Goal: Check status: Check status

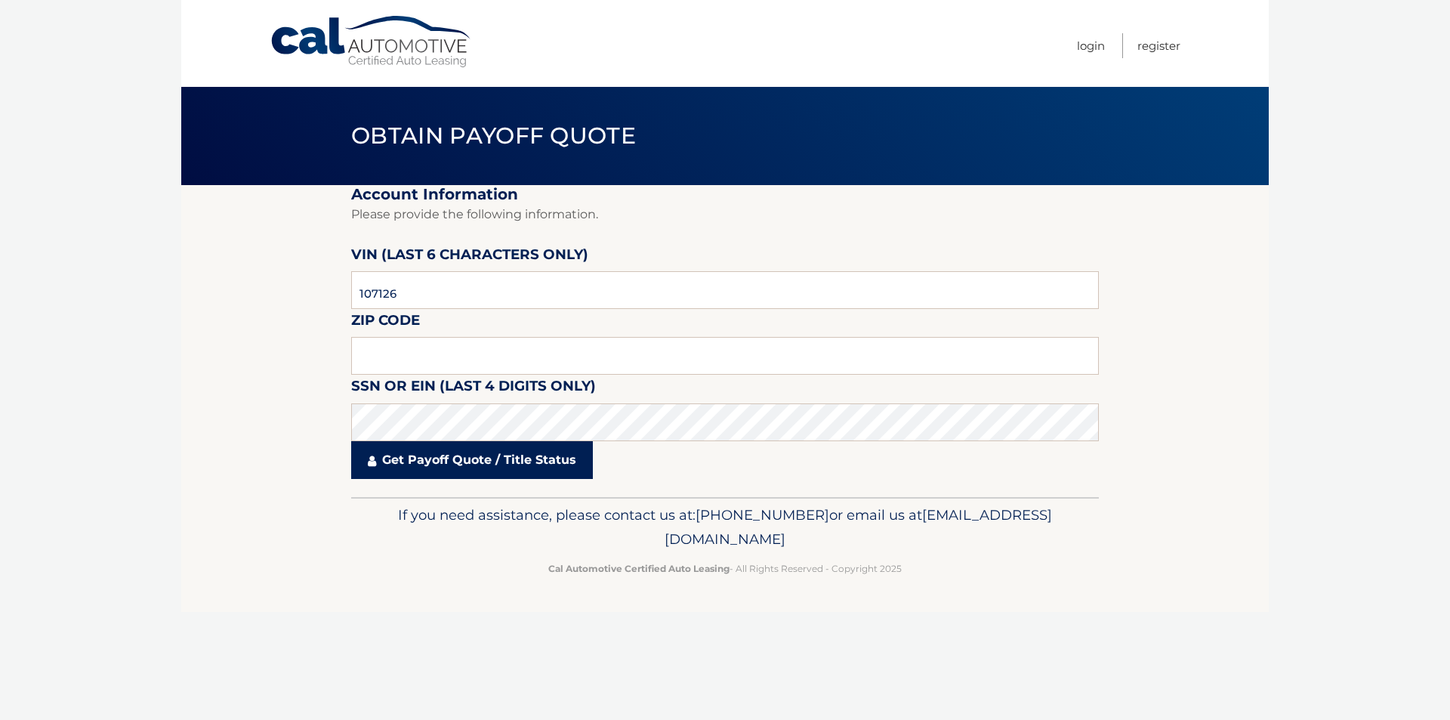
click at [452, 450] on link "Get Payoff Quote / Title Status" at bounding box center [472, 460] width 242 height 38
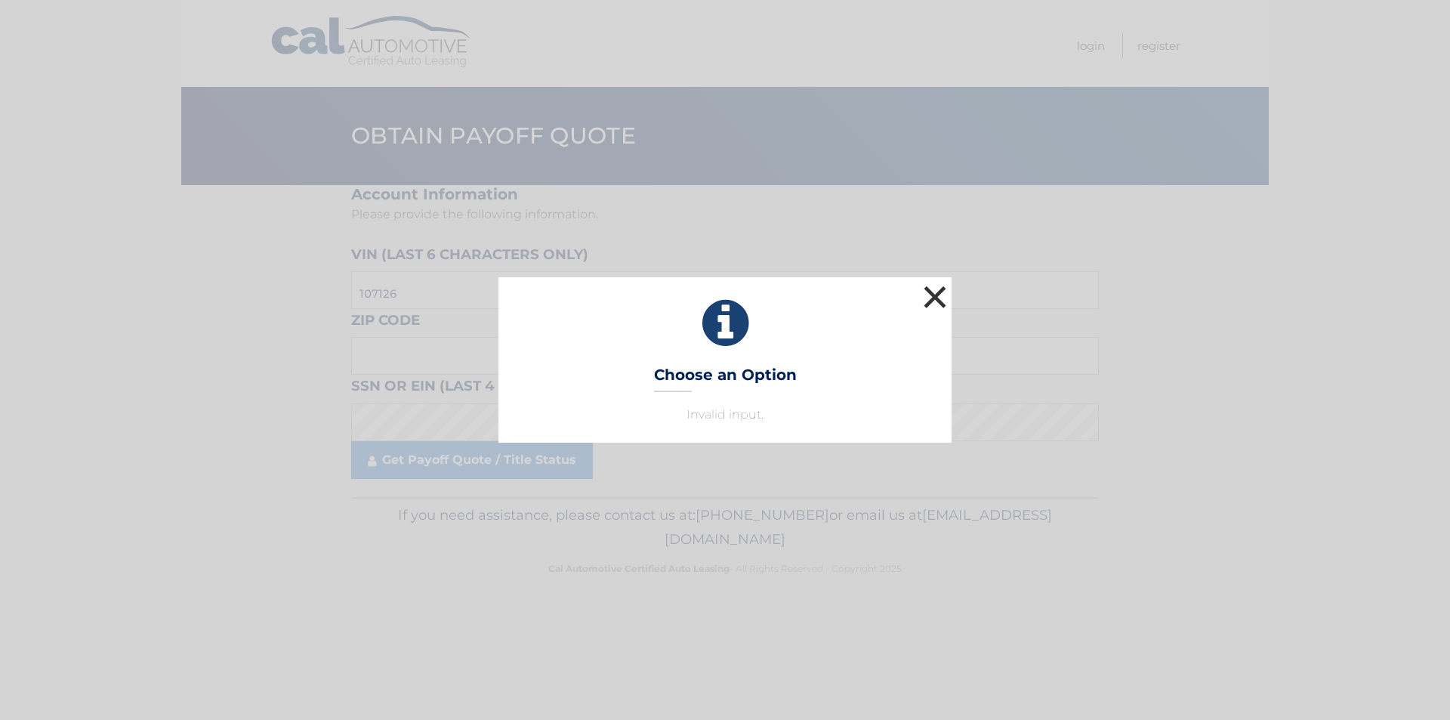
click at [929, 305] on button "×" at bounding box center [935, 297] width 30 height 30
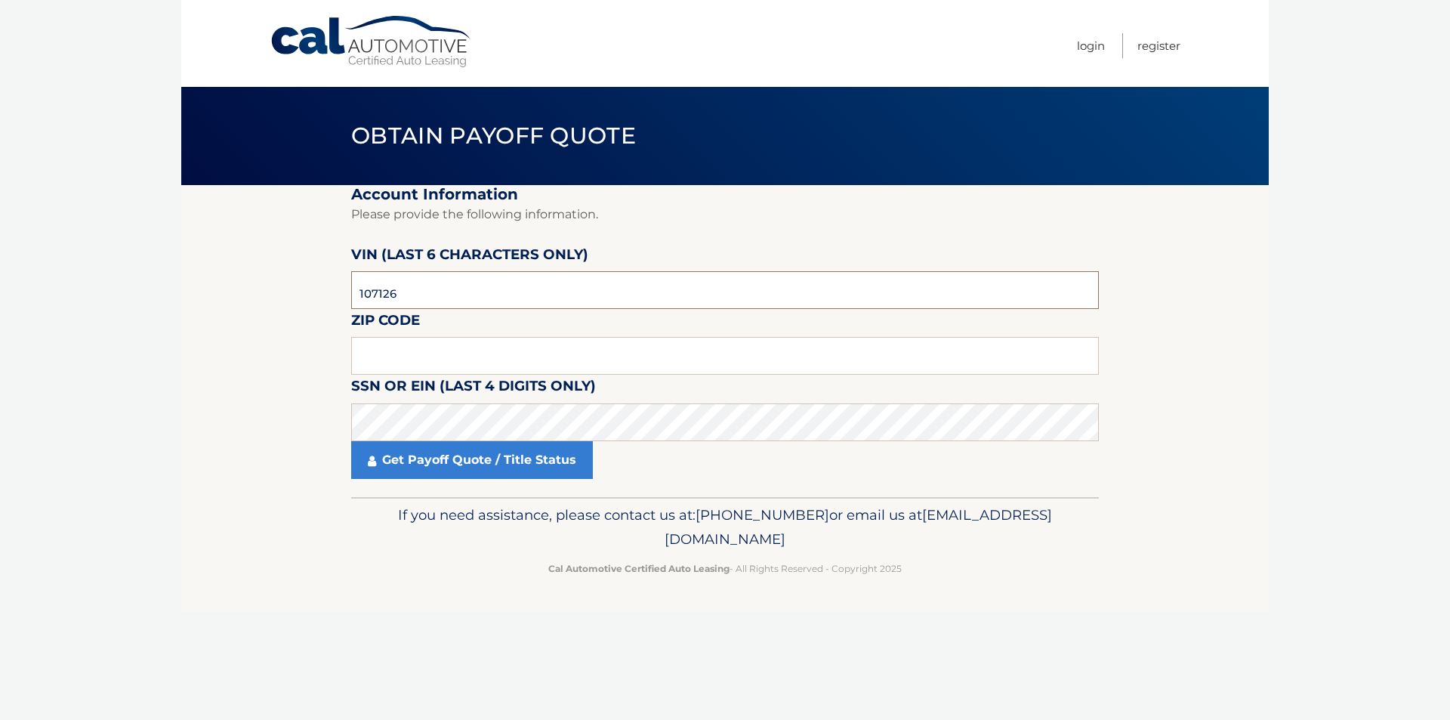
click at [474, 302] on input "107126" at bounding box center [725, 290] width 748 height 38
paste input "C4RJH"
type input "1*****"
click at [510, 288] on input "text" at bounding box center [725, 290] width 748 height 38
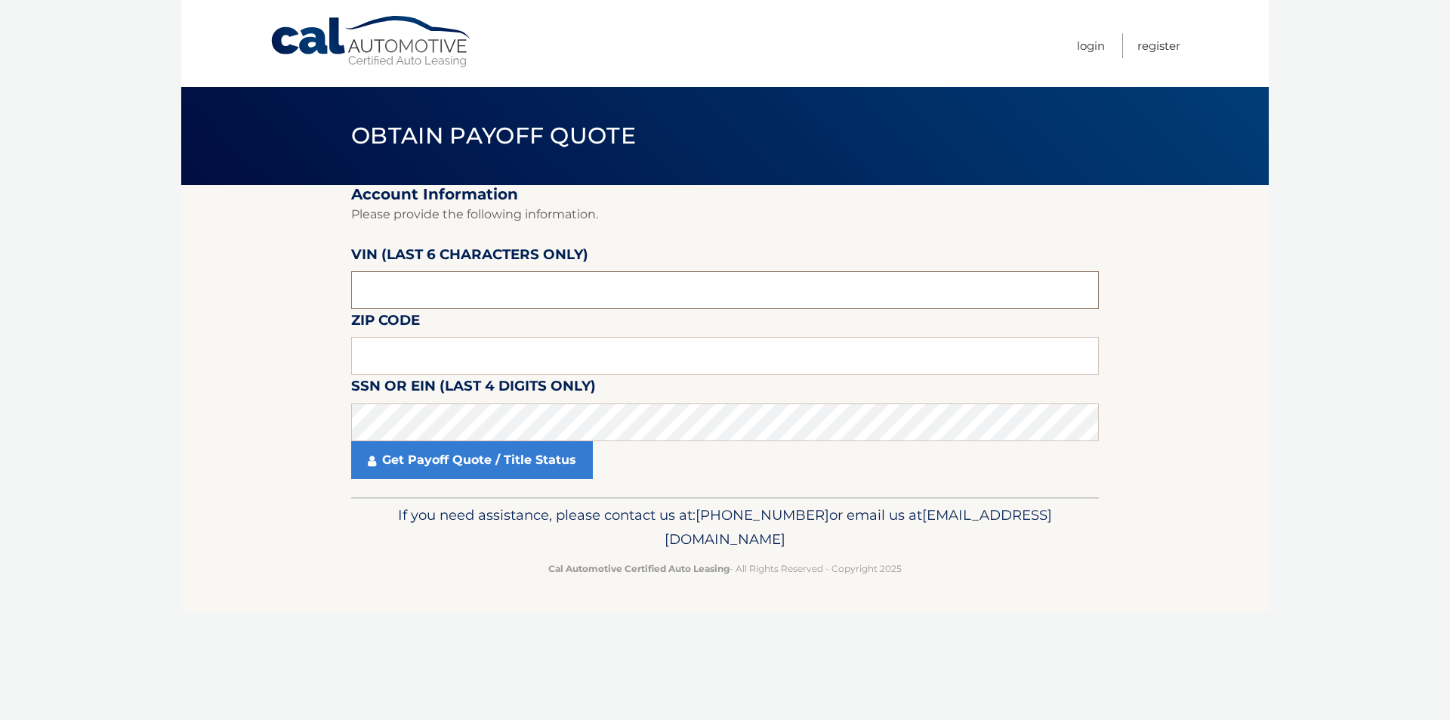
click at [438, 293] on input "text" at bounding box center [725, 290] width 748 height 38
click at [369, 299] on input "810712" at bounding box center [725, 290] width 748 height 38
click at [482, 300] on input "10712*" at bounding box center [725, 290] width 748 height 38
type input "107126"
click at [489, 355] on input "text" at bounding box center [725, 356] width 748 height 38
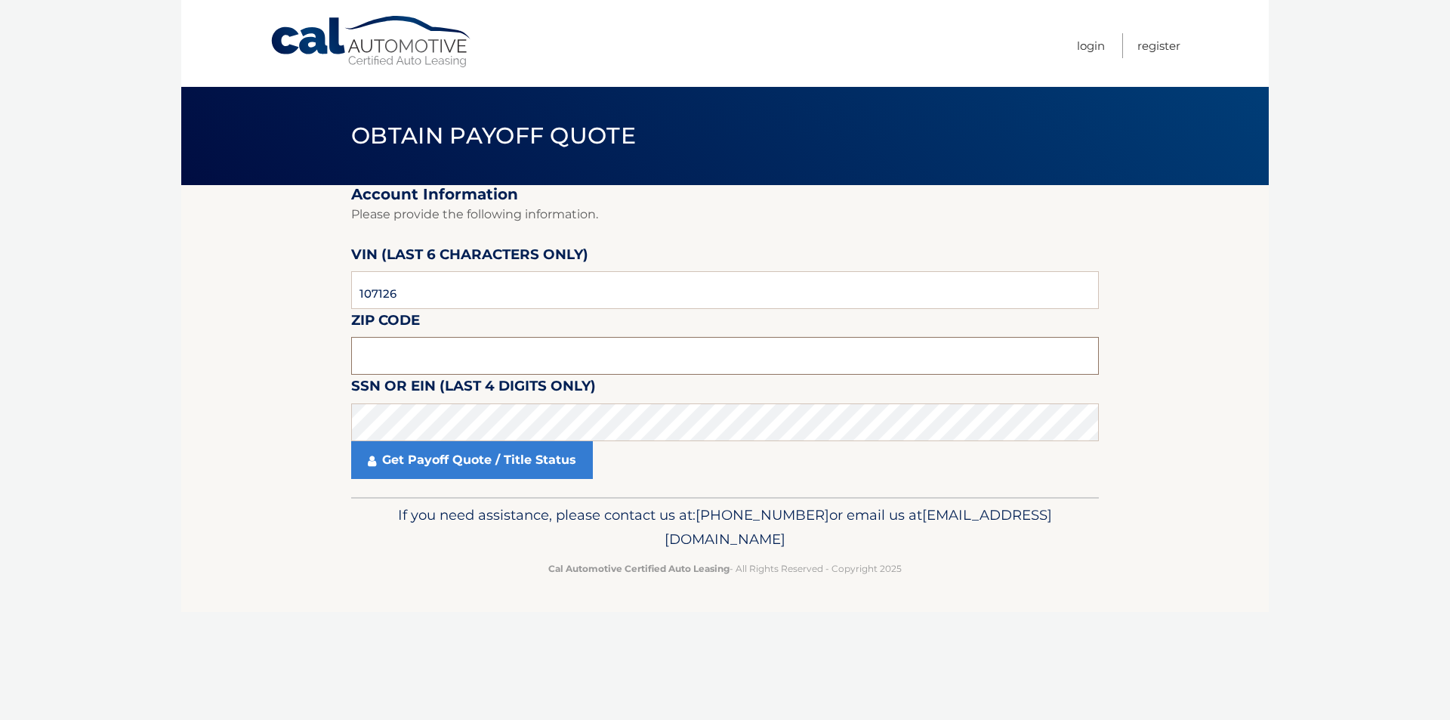
click at [491, 374] on input "text" at bounding box center [725, 356] width 748 height 38
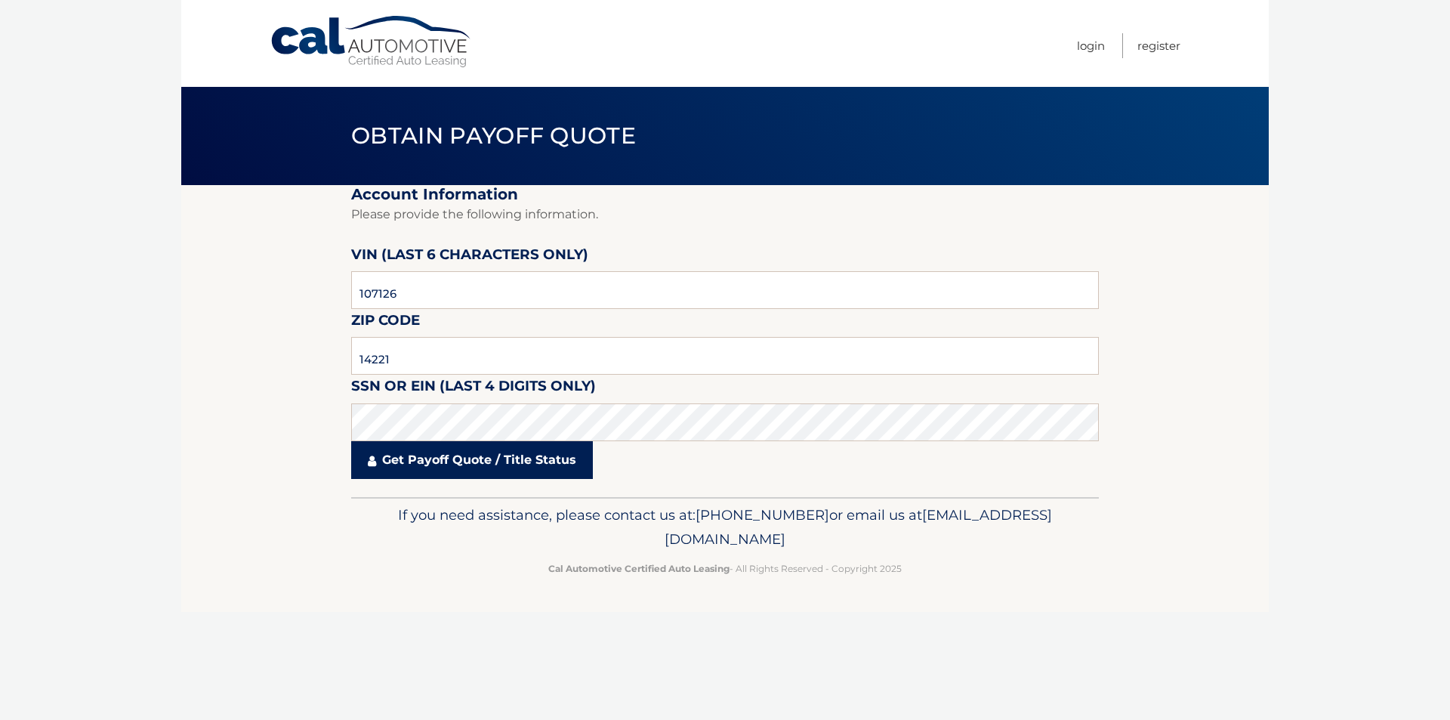
click at [481, 461] on link "Get Payoff Quote / Title Status" at bounding box center [472, 460] width 242 height 38
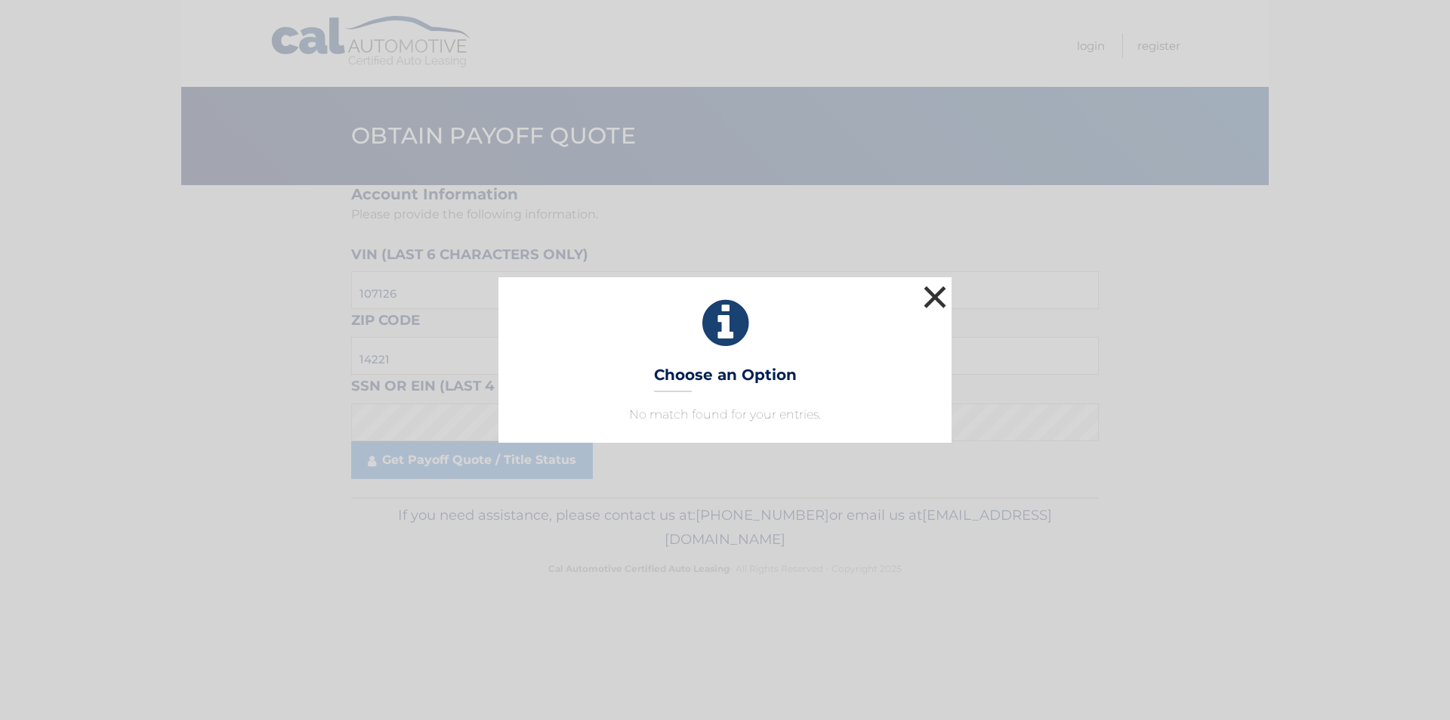
click at [934, 296] on button "×" at bounding box center [935, 297] width 30 height 30
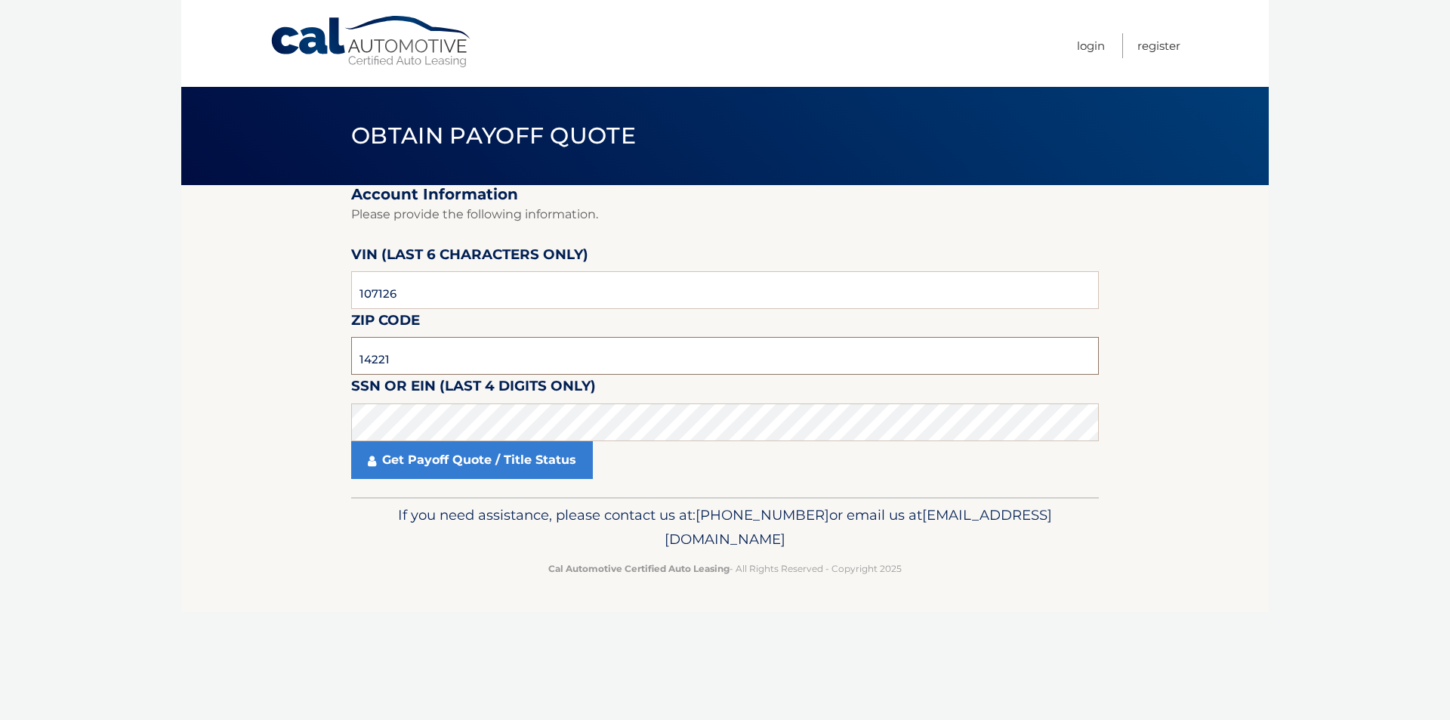
click at [576, 355] on input "14221" at bounding box center [725, 356] width 748 height 38
click at [510, 447] on link "Get Payoff Quote / Title Status" at bounding box center [472, 460] width 242 height 38
click at [508, 450] on link "Get Payoff Quote / Title Status" at bounding box center [472, 460] width 242 height 38
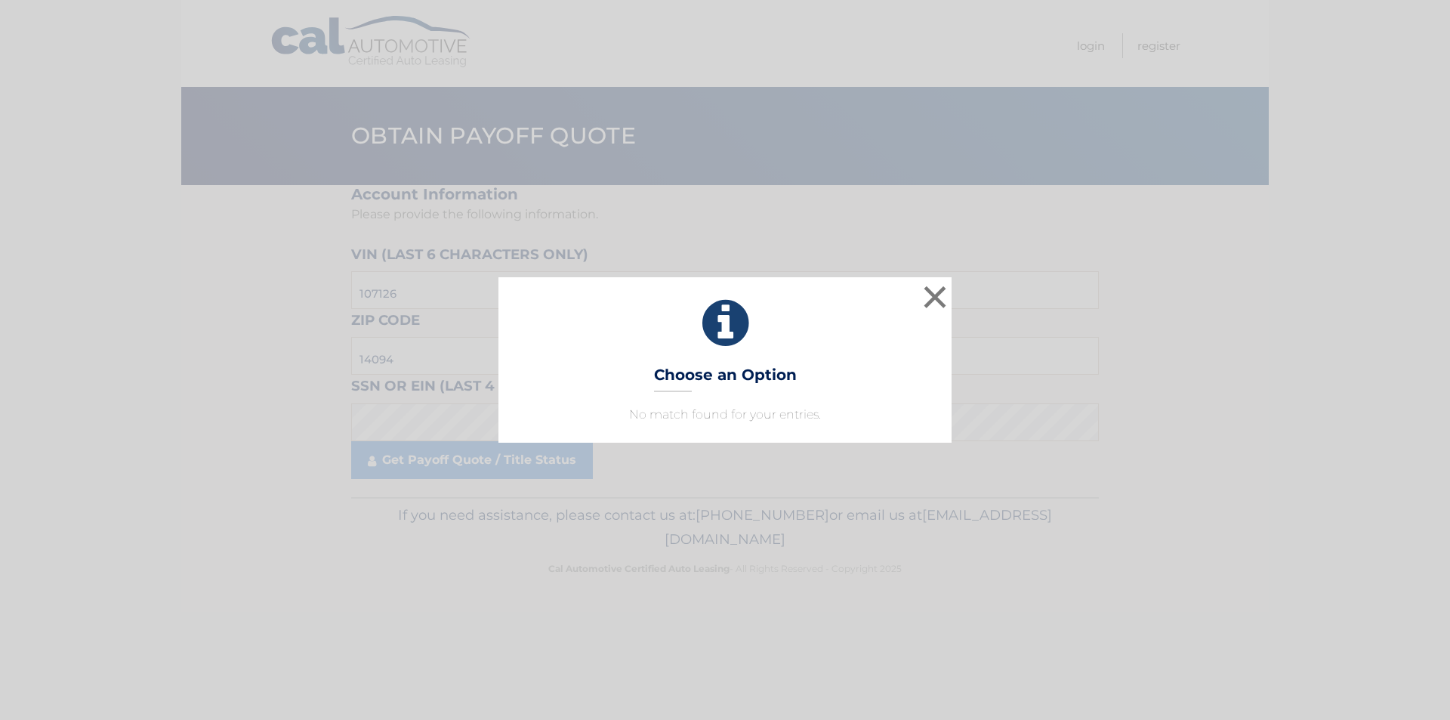
click at [950, 304] on div "× Choose an Option No match found for your entries. This is what you see on sec…" at bounding box center [725, 359] width 1438 height 165
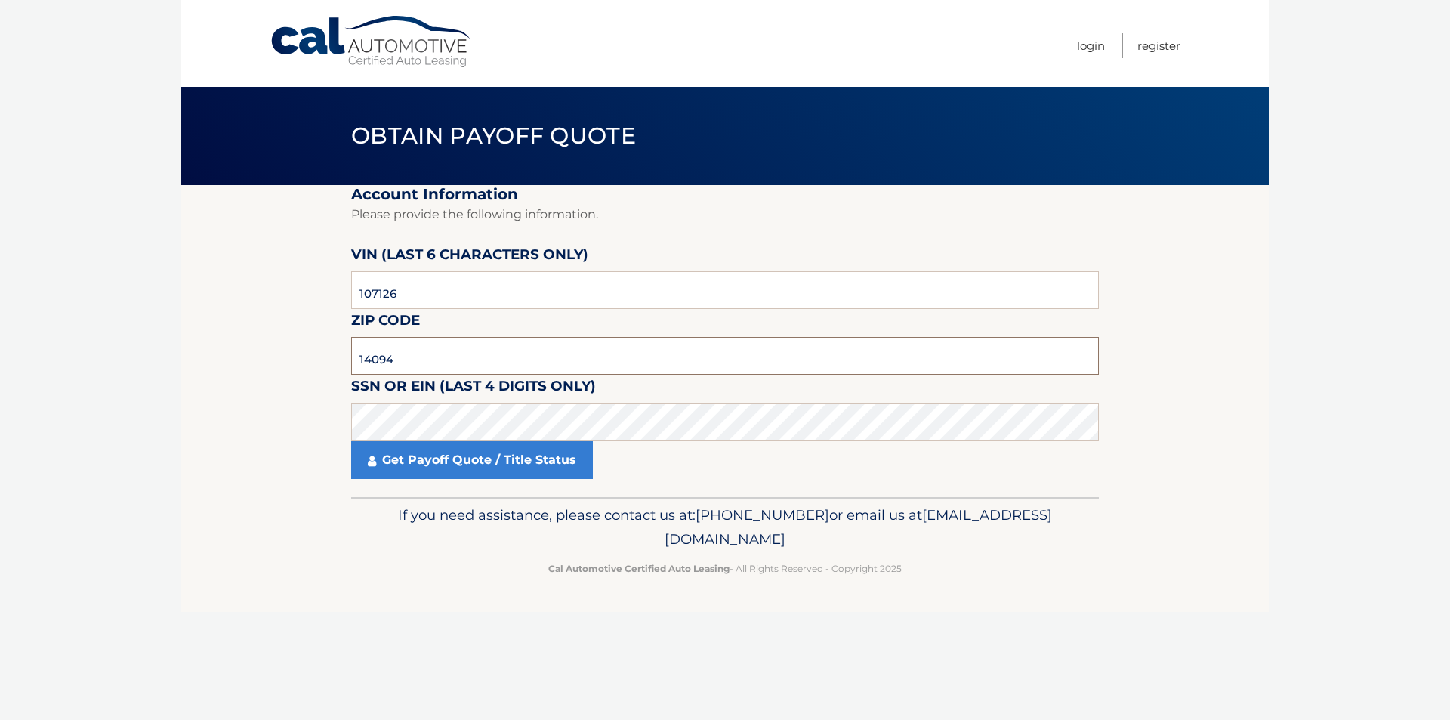
click at [460, 372] on input "14094" at bounding box center [725, 356] width 748 height 38
type input "14304"
click at [429, 473] on link "Get Payoff Quote / Title Status" at bounding box center [472, 460] width 242 height 38
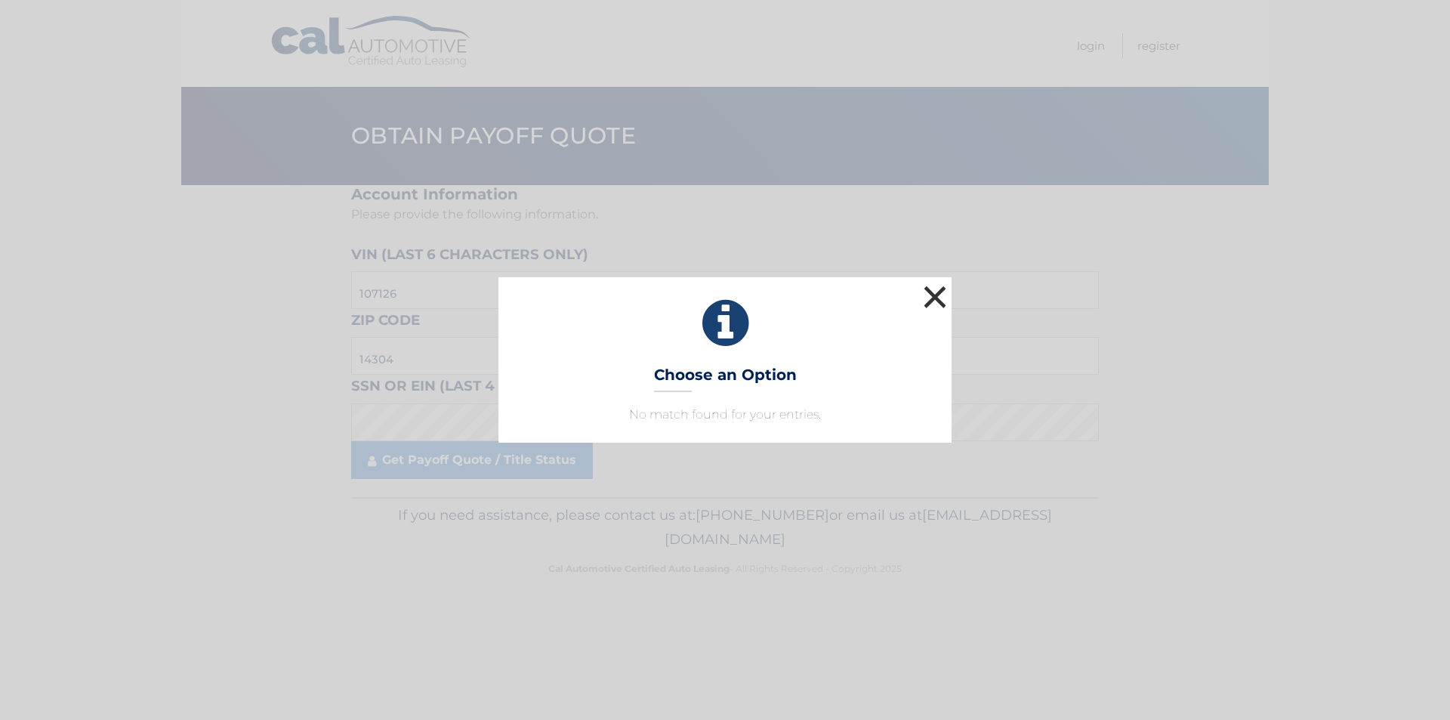
click at [943, 295] on button "×" at bounding box center [935, 297] width 30 height 30
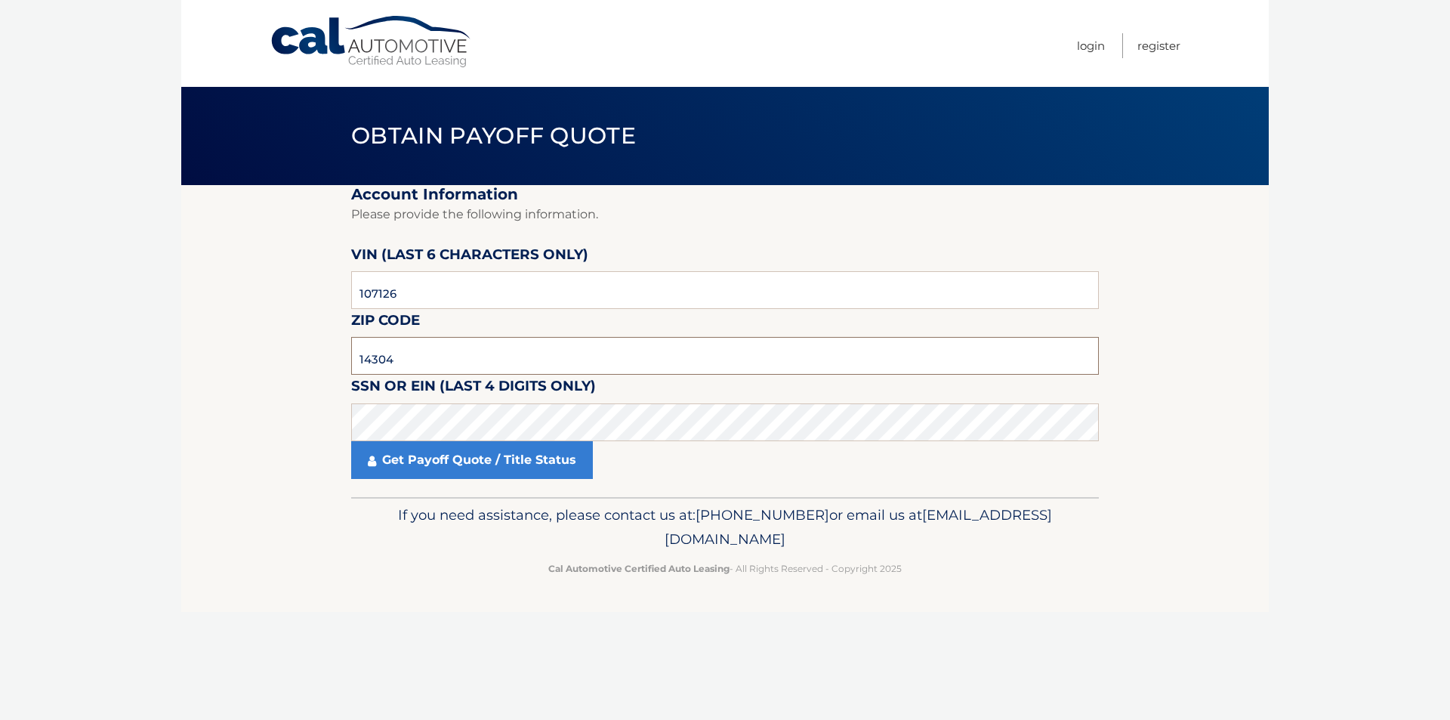
click at [532, 360] on input "14304" at bounding box center [725, 356] width 748 height 38
click at [535, 455] on link "Get Payoff Quote / Title Status" at bounding box center [472, 460] width 242 height 38
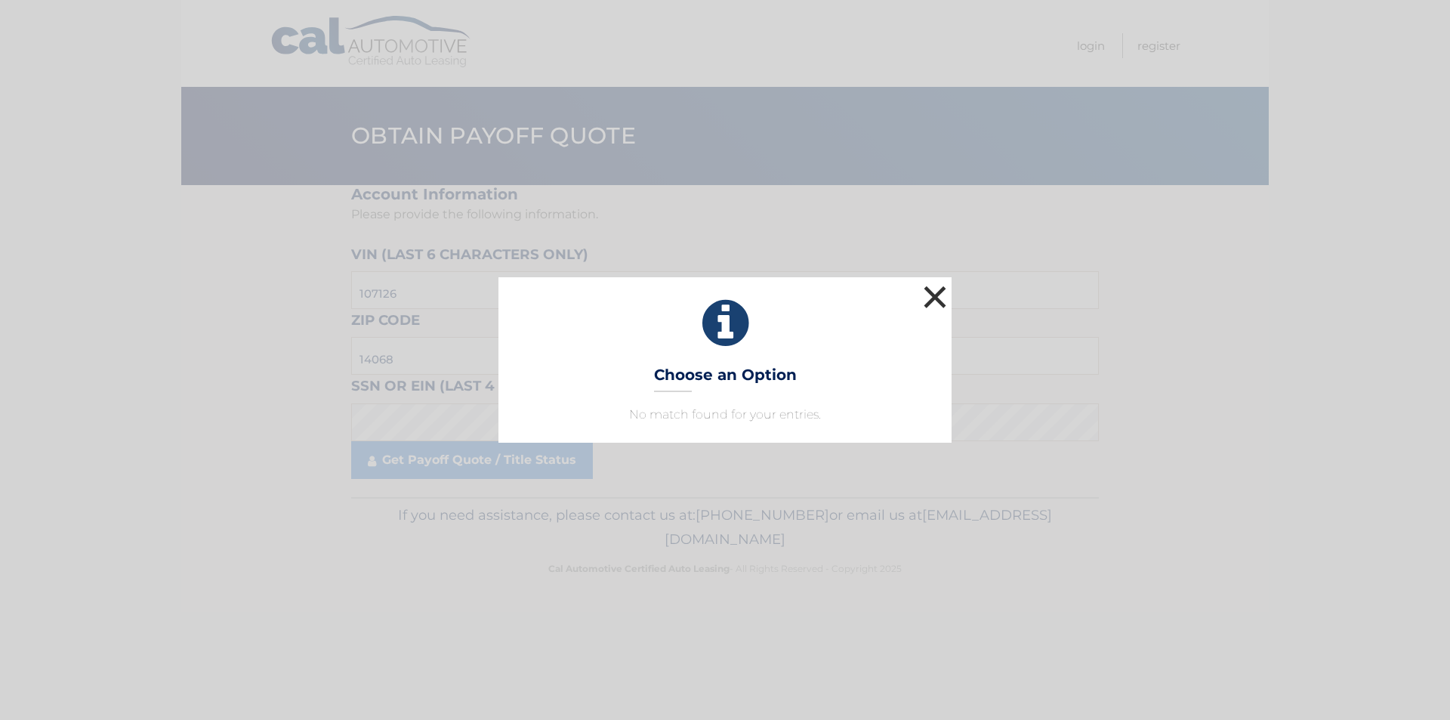
click at [930, 305] on button "×" at bounding box center [935, 297] width 30 height 30
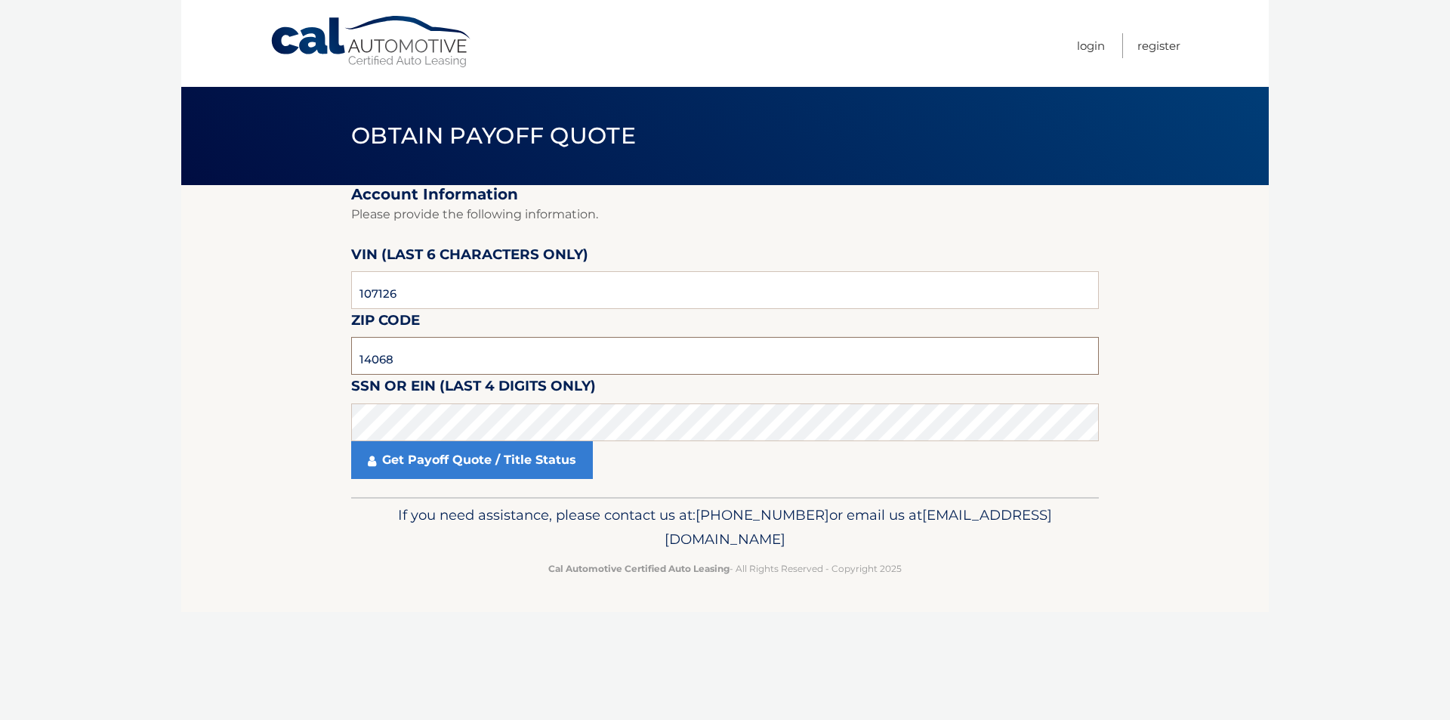
click at [432, 356] on input "14068" at bounding box center [725, 356] width 748 height 38
click at [456, 464] on link "Get Payoff Quote / Title Status" at bounding box center [472, 460] width 242 height 38
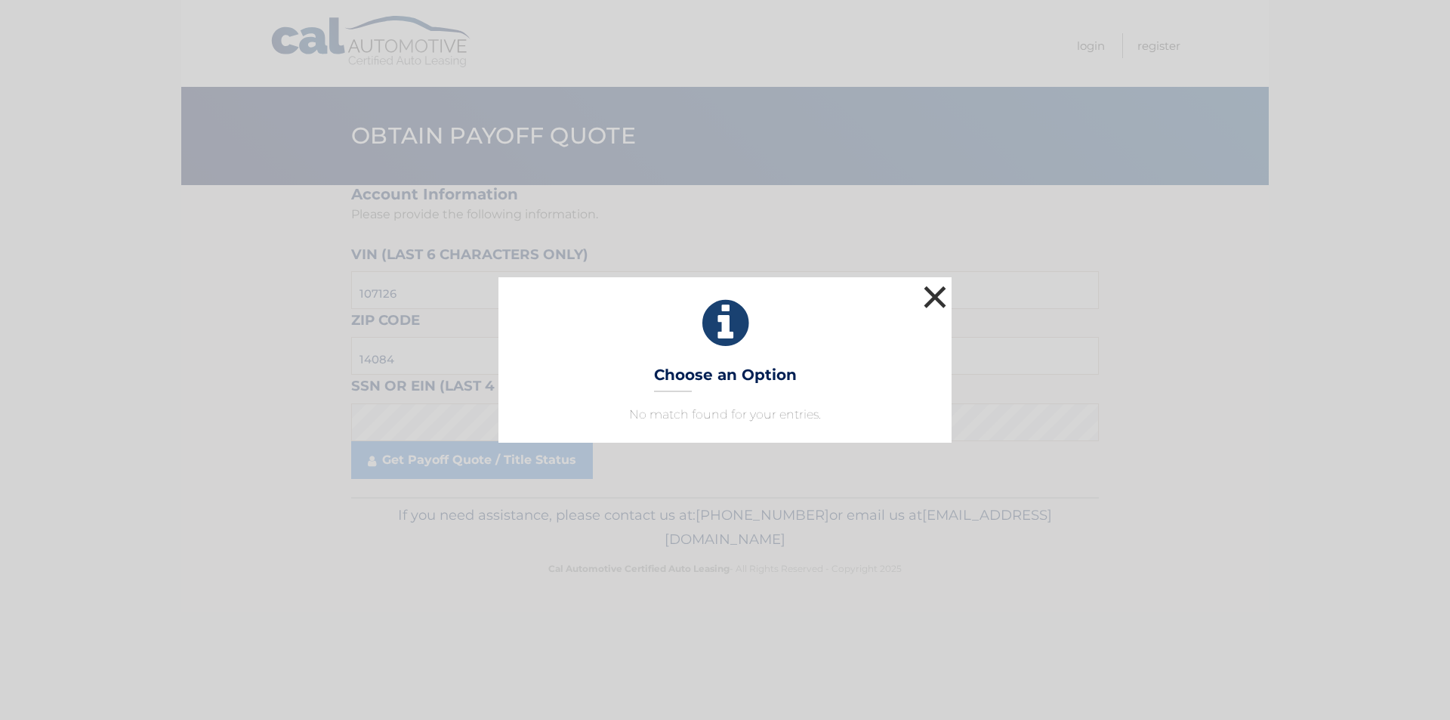
click at [946, 297] on button "×" at bounding box center [935, 297] width 30 height 30
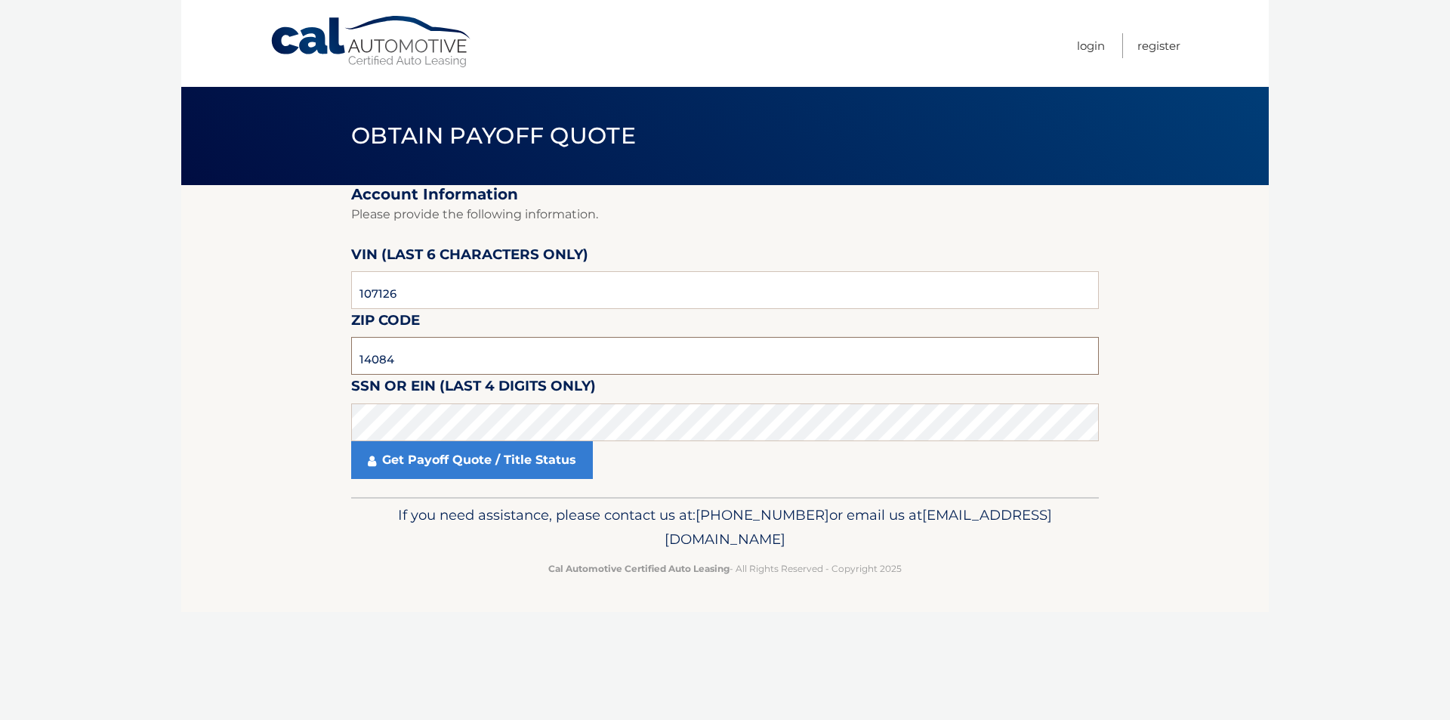
click at [486, 362] on input "14084" at bounding box center [725, 356] width 748 height 38
click at [455, 454] on link "Get Payoff Quote / Title Status" at bounding box center [472, 460] width 242 height 38
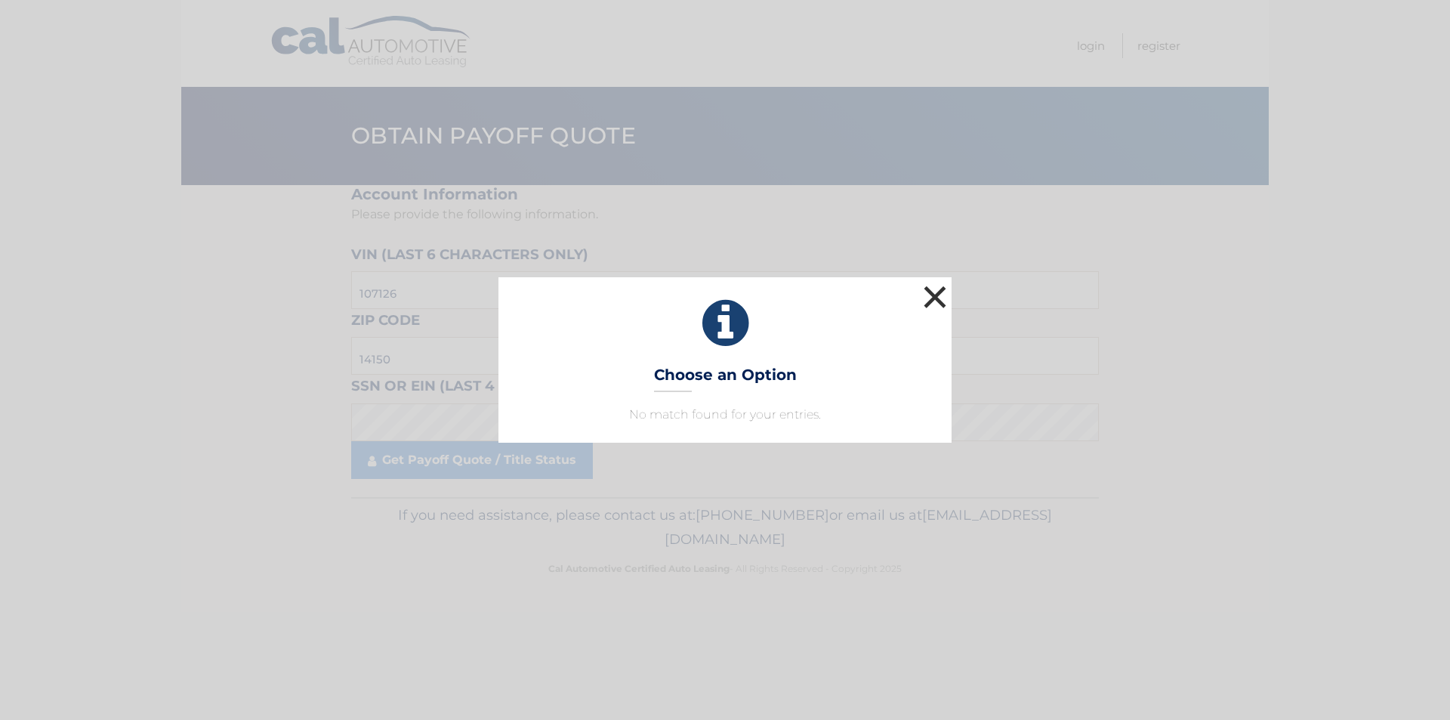
click at [936, 298] on button "×" at bounding box center [935, 297] width 30 height 30
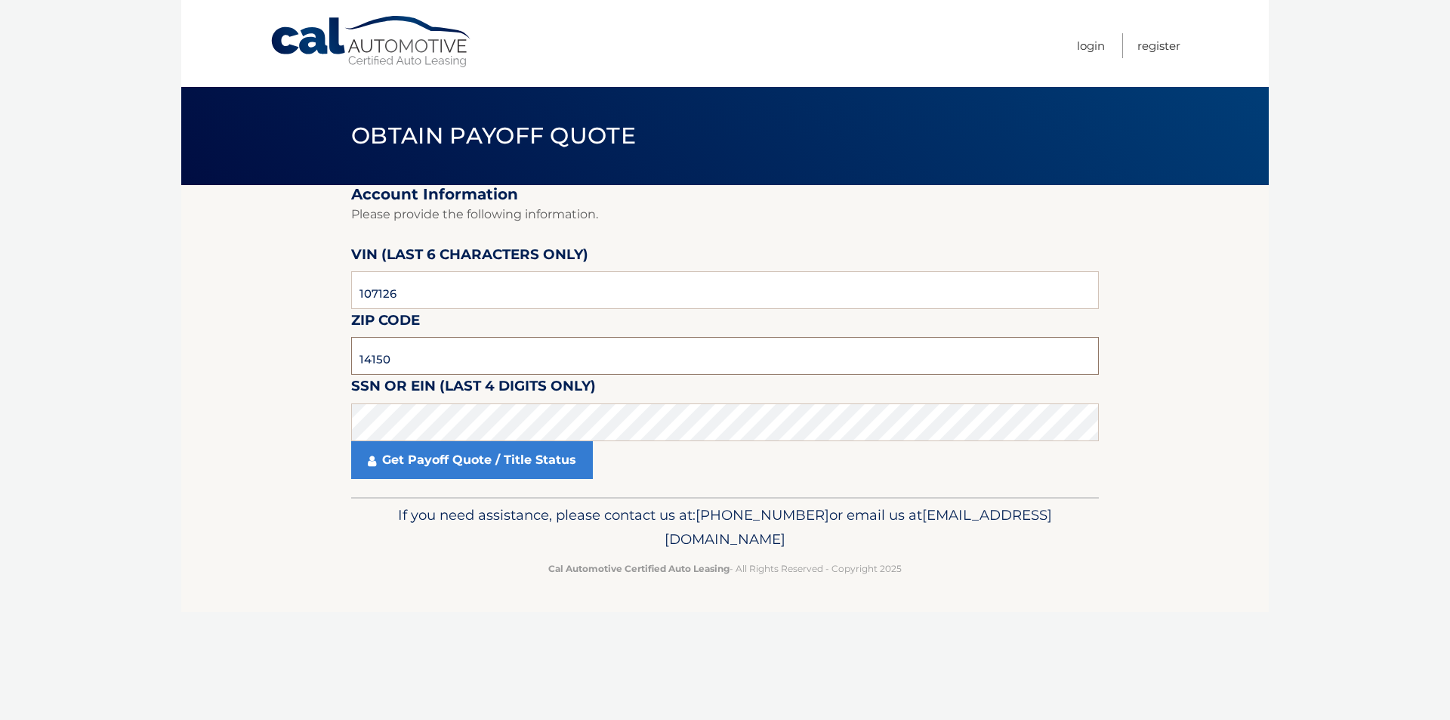
click at [494, 369] on input "14150" at bounding box center [725, 356] width 748 height 38
click at [526, 464] on link "Get Payoff Quote / Title Status" at bounding box center [472, 460] width 242 height 38
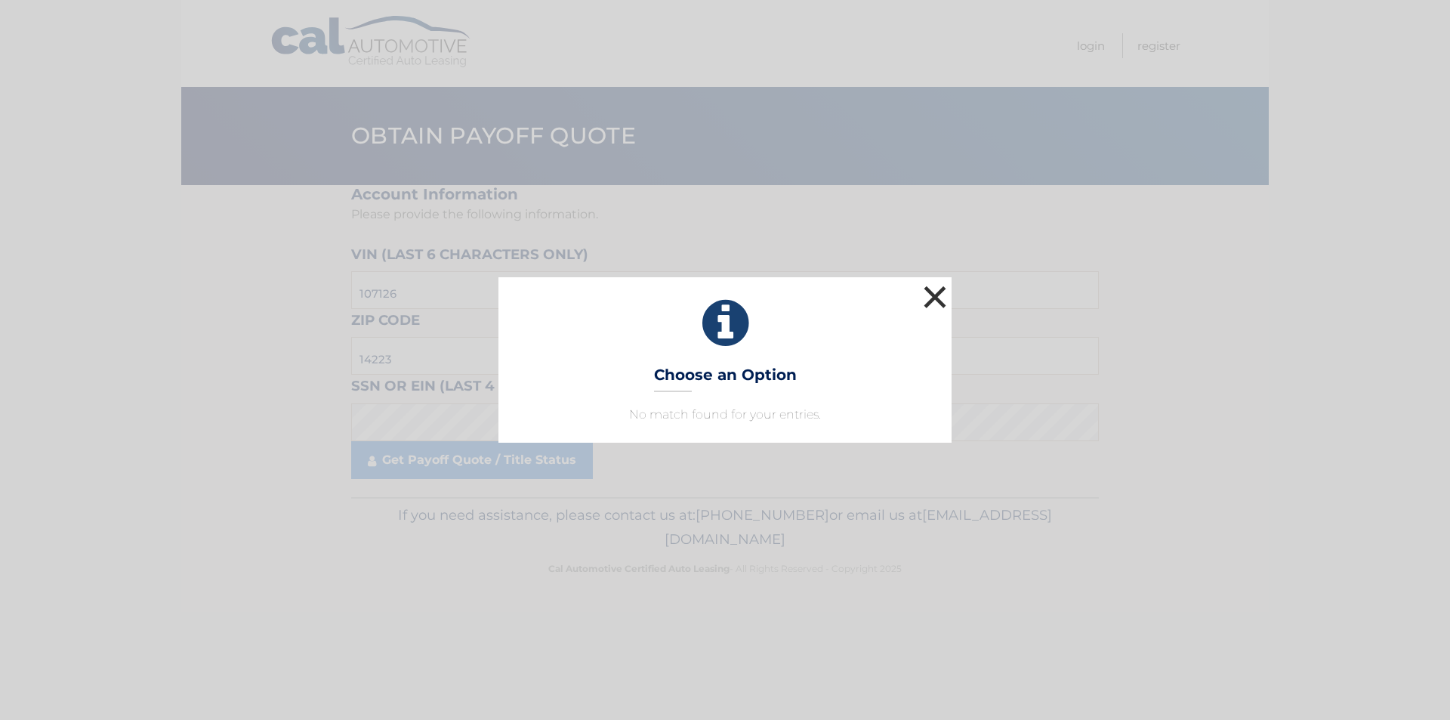
click at [939, 300] on button "×" at bounding box center [935, 297] width 30 height 30
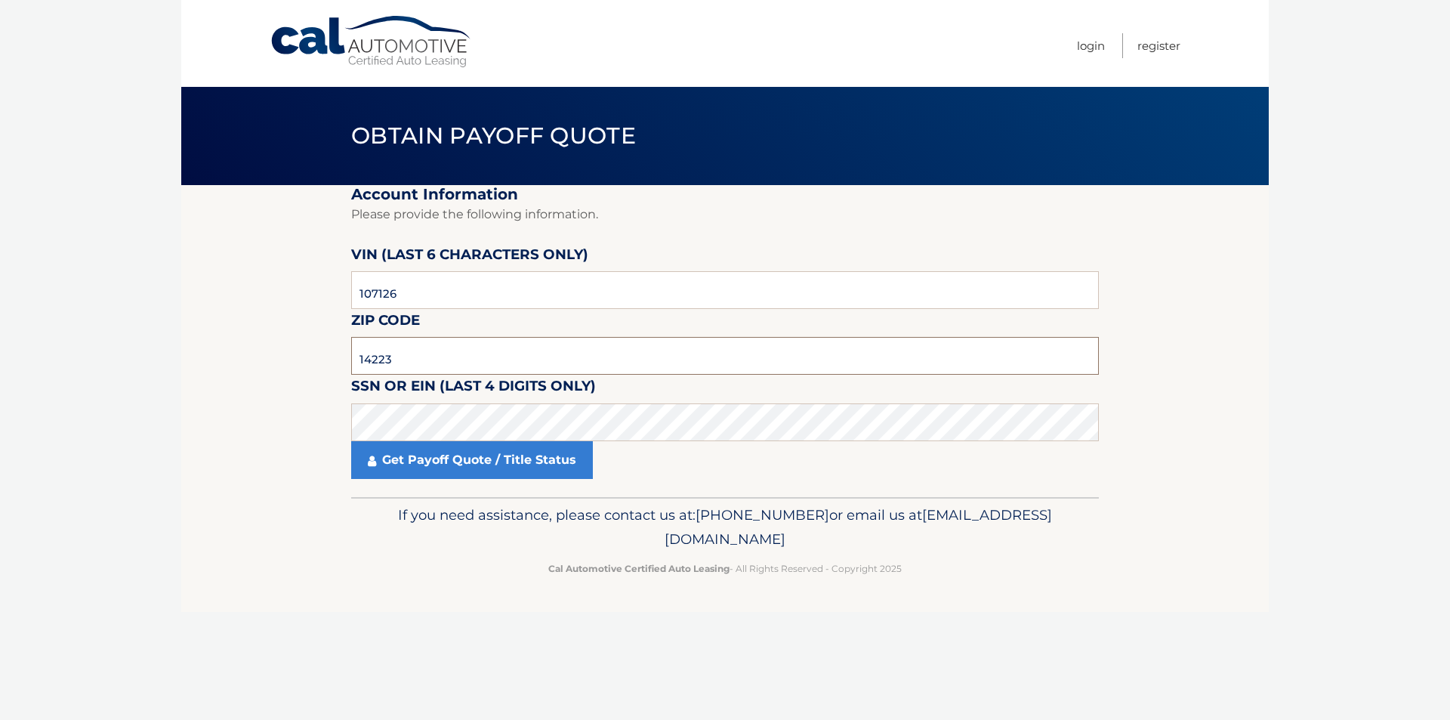
click at [473, 353] on input "14223" at bounding box center [725, 356] width 748 height 38
type input "14001"
click at [439, 449] on link "Get Payoff Quote / Title Status" at bounding box center [472, 460] width 242 height 38
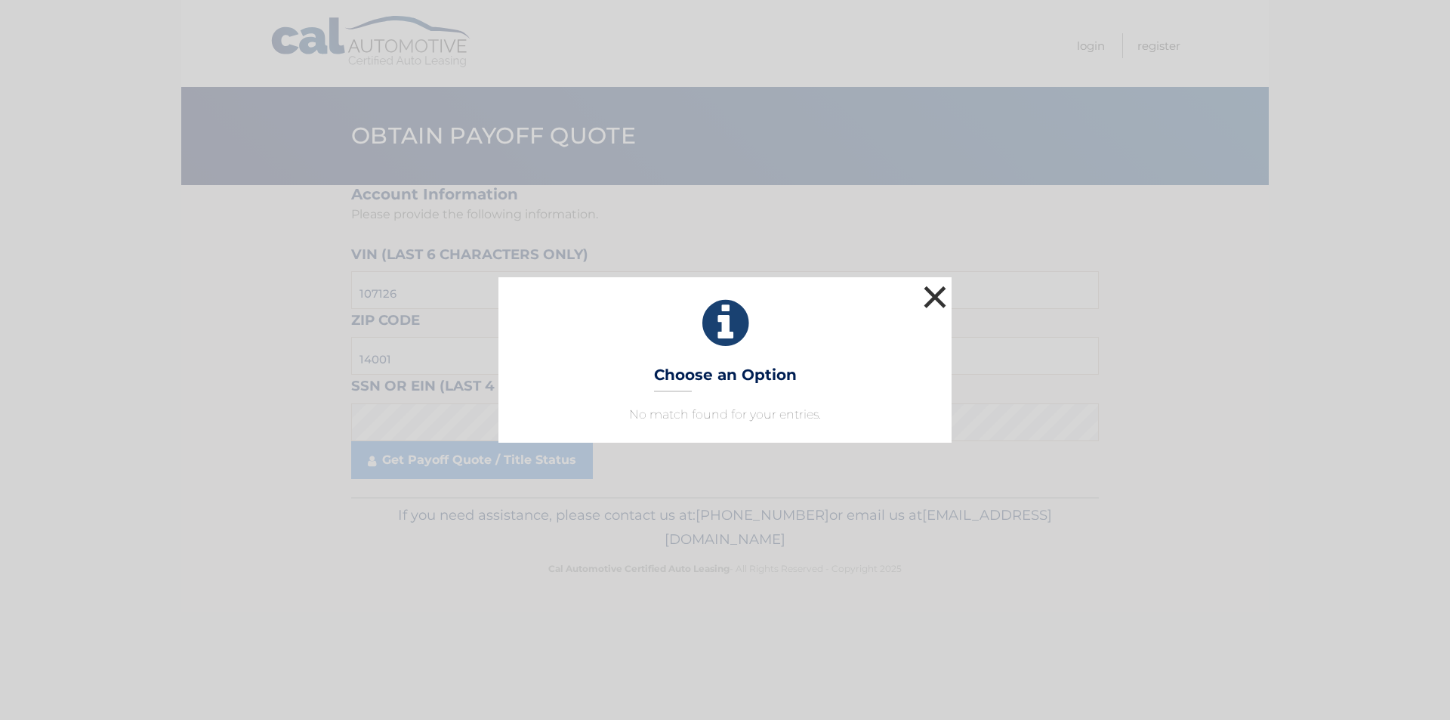
click at [938, 298] on button "×" at bounding box center [935, 297] width 30 height 30
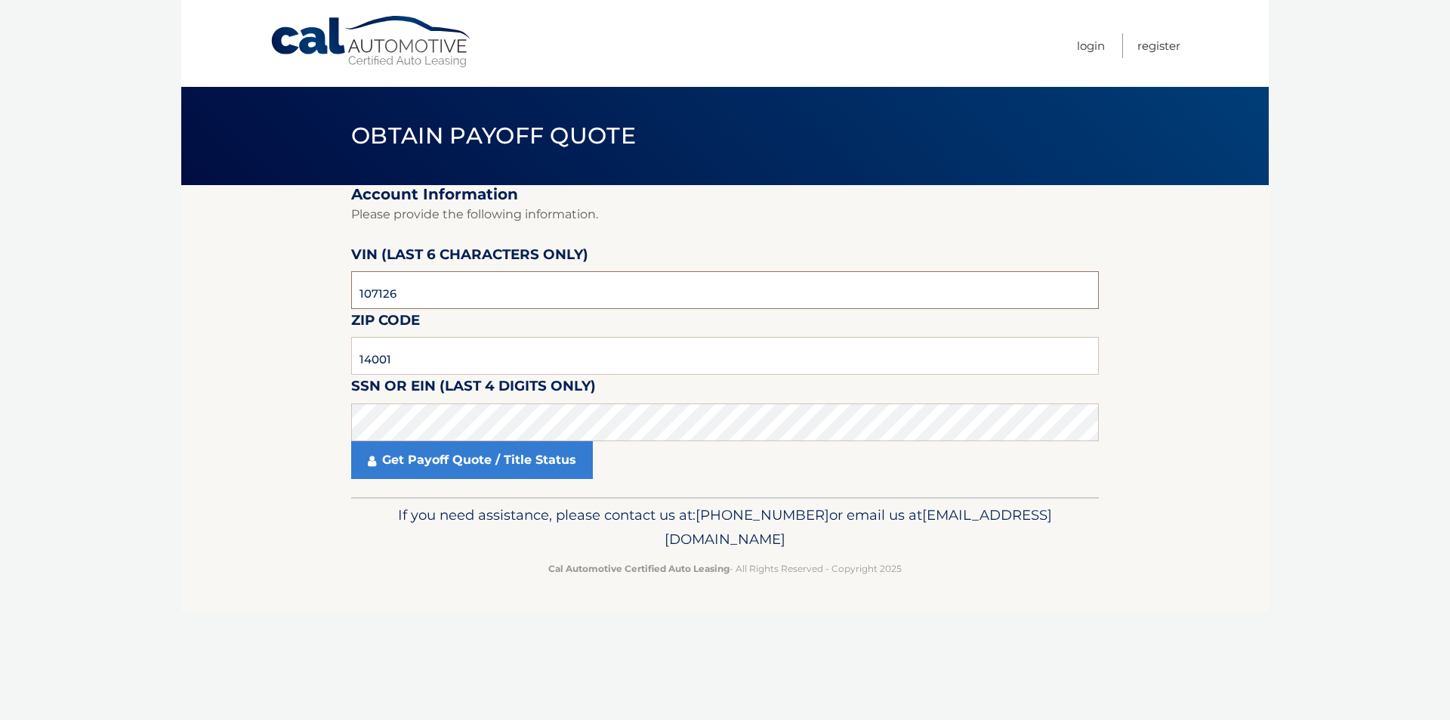
click at [440, 282] on input "107126" at bounding box center [725, 290] width 748 height 38
click at [433, 471] on link "Get Payoff Quote / Title Status" at bounding box center [472, 460] width 242 height 38
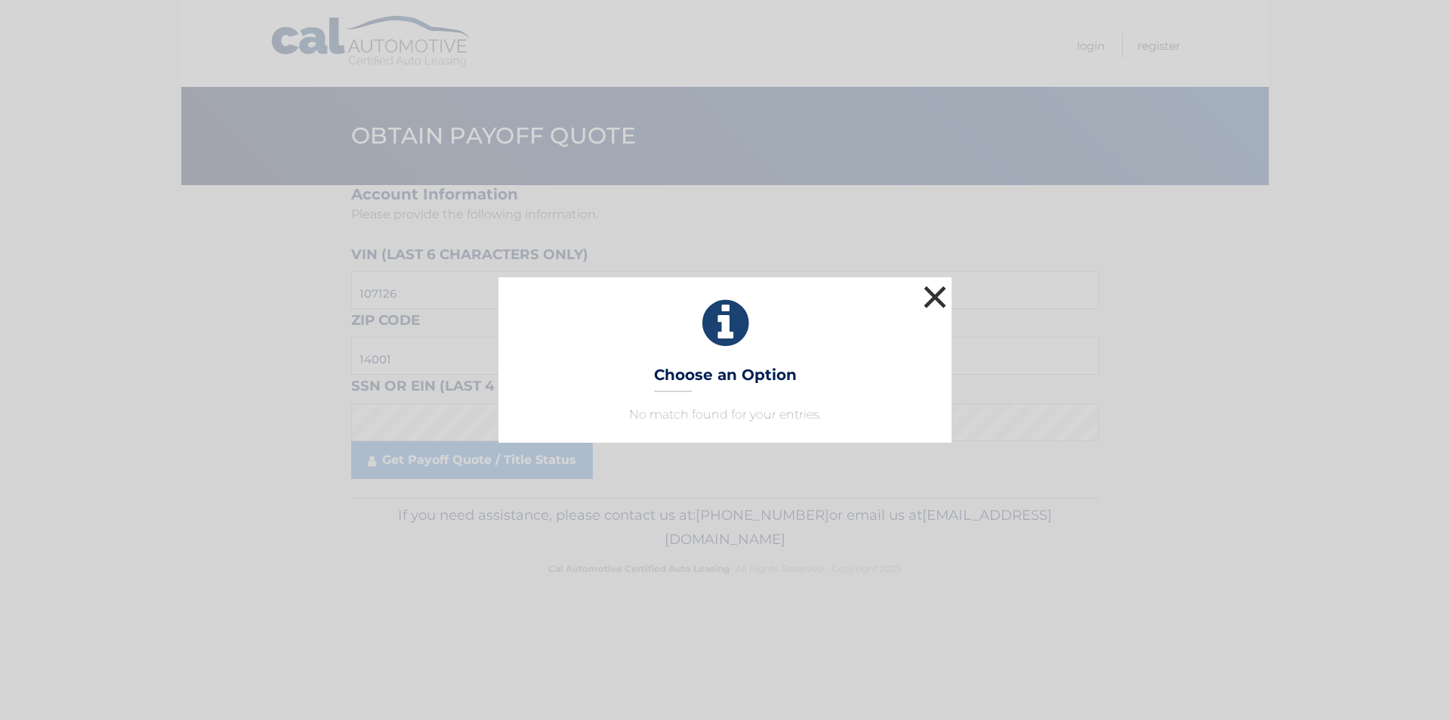
click at [933, 299] on button "×" at bounding box center [935, 297] width 30 height 30
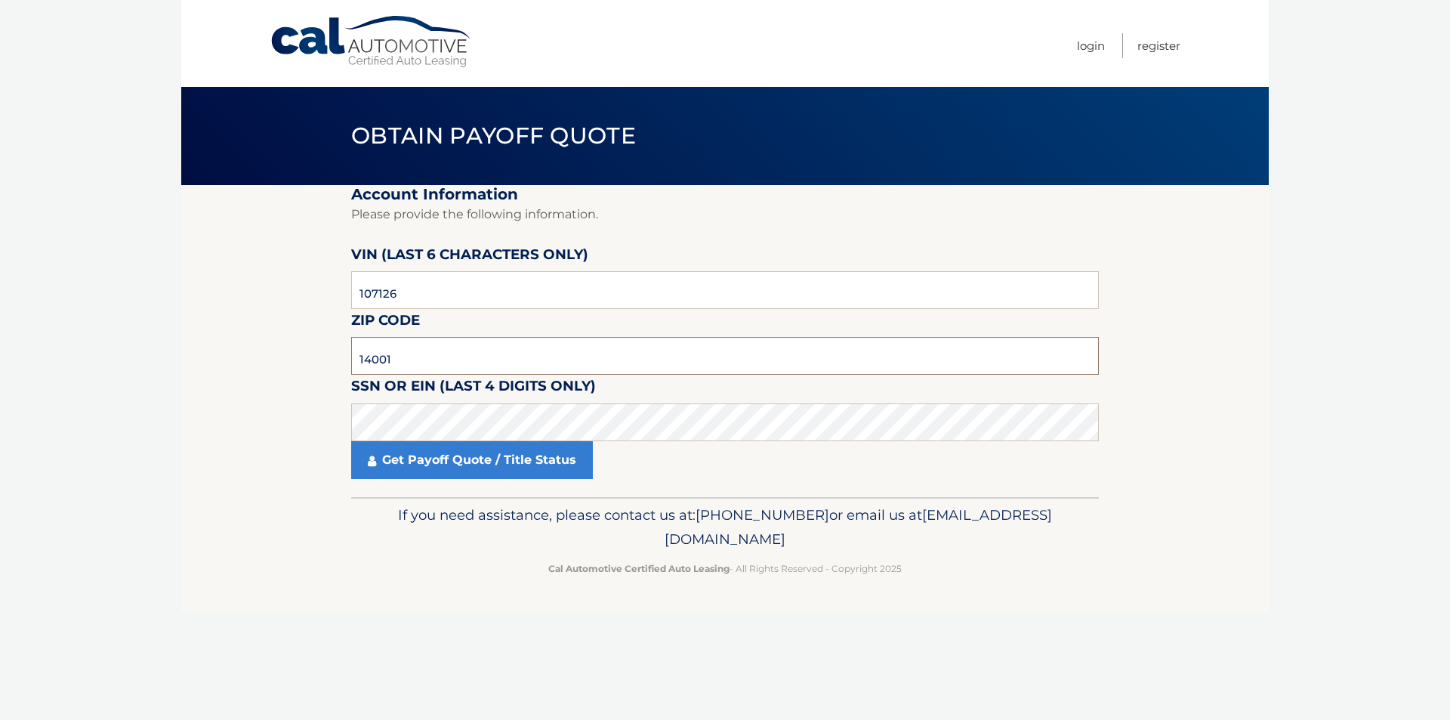
click at [446, 362] on input "14001" at bounding box center [725, 356] width 748 height 38
click at [366, 56] on link "Cal Automotive" at bounding box center [372, 42] width 204 height 54
